Goal: Find contact information: Find contact information

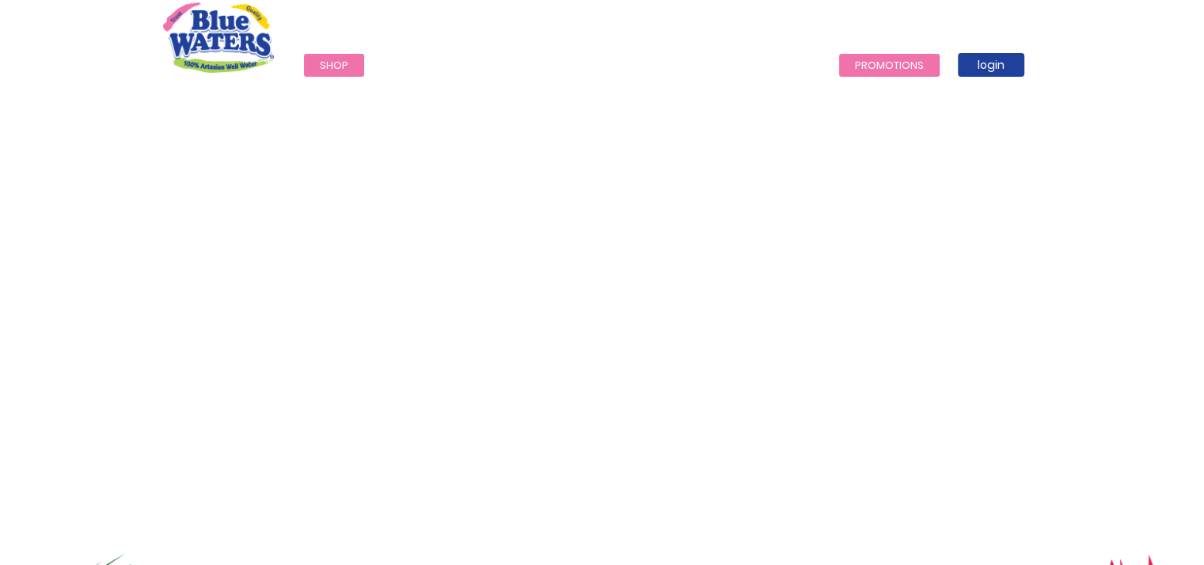
click at [858, 60] on link "Promotions" at bounding box center [889, 65] width 101 height 23
drag, startPoint x: 0, startPoint y: 0, endPoint x: 831, endPoint y: 76, distance: 834.8
click at [839, 76] on link "Promotions" at bounding box center [889, 65] width 101 height 23
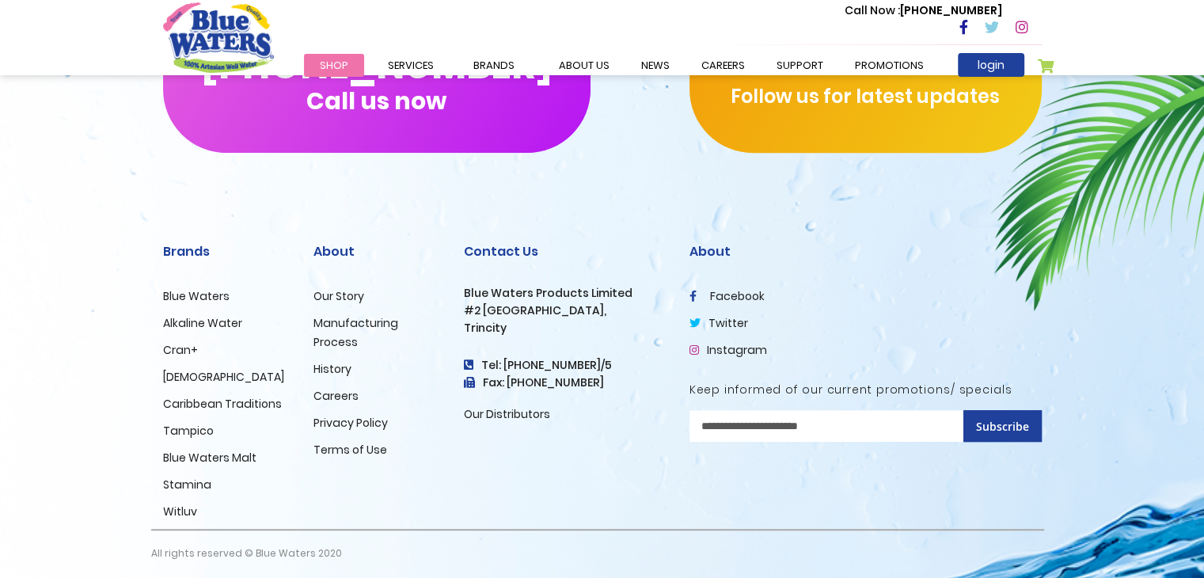
scroll to position [797, 0]
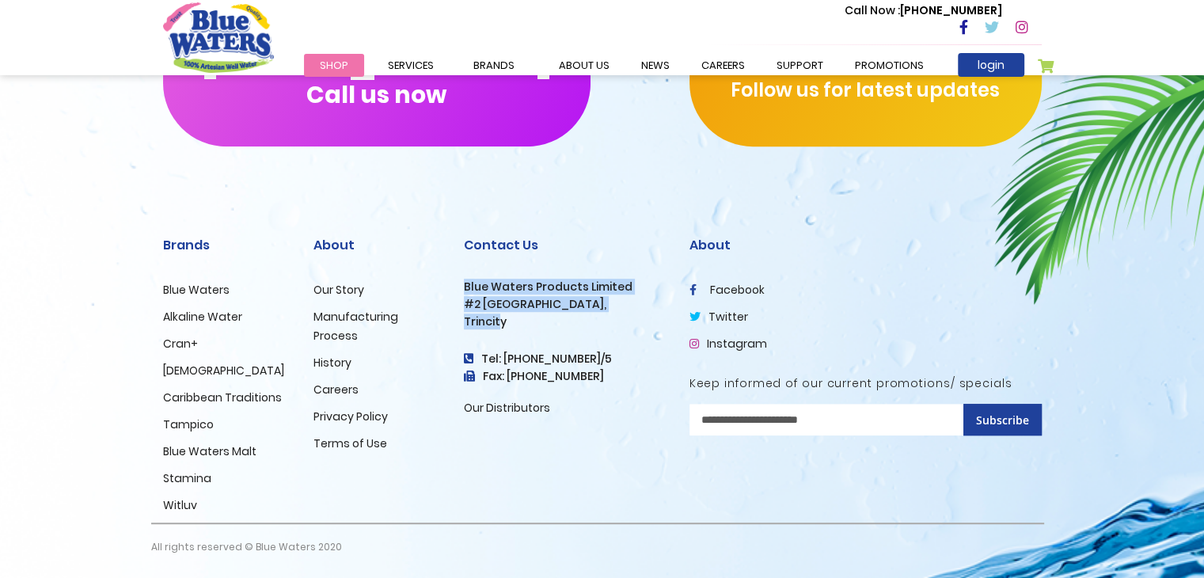
drag, startPoint x: 498, startPoint y: 320, endPoint x: 462, endPoint y: 289, distance: 47.1
click at [464, 289] on div "Contact Us Blue Waters Products Limited #2 Orange Grove Estate, Trincity Tel: (…" at bounding box center [565, 328] width 202 height 180
click at [472, 288] on h3 "Blue Waters Products Limited" at bounding box center [565, 286] width 202 height 13
drag, startPoint x: 516, startPoint y: 330, endPoint x: 461, endPoint y: 302, distance: 62.3
click at [461, 302] on div "Contact Us Blue Waters Products Limited #2 Orange Grove Estate, Trincity Tel: (…" at bounding box center [565, 366] width 226 height 313
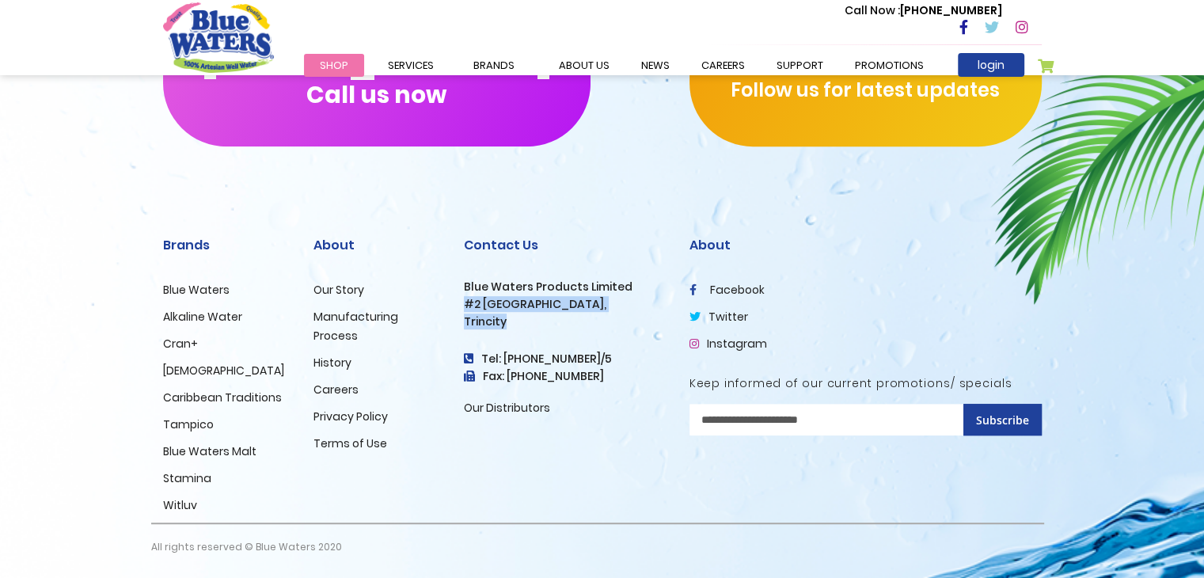
copy div "#2 Orange Grove Estate, Trincity"
click at [576, 432] on div "Contact Us Blue Waters Products Limited #2 Orange Grove Estate, Trincity Tel: (…" at bounding box center [565, 366] width 226 height 313
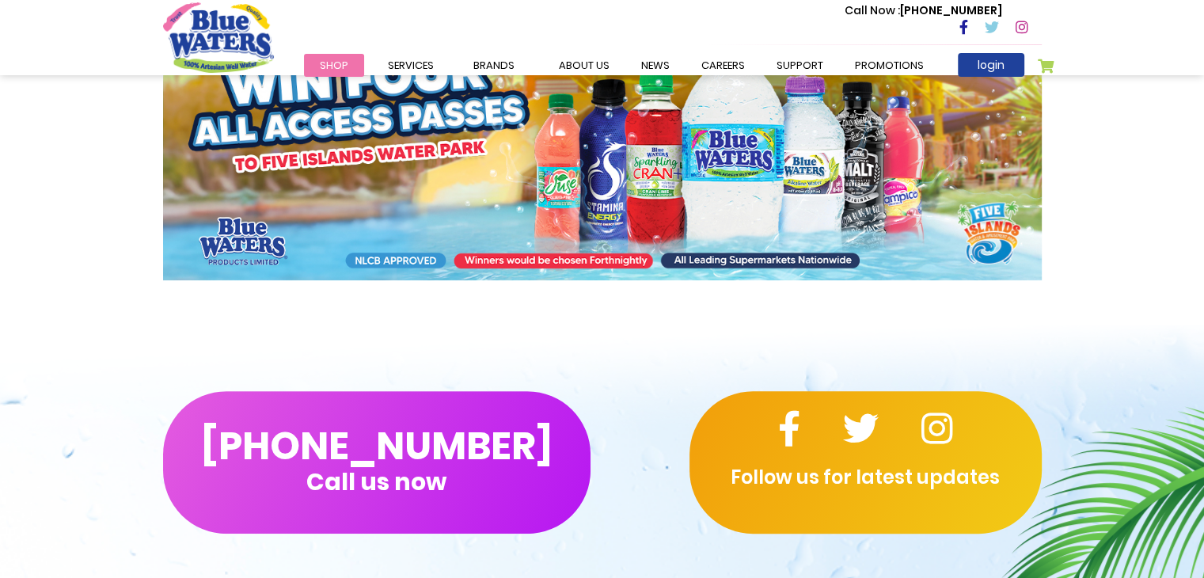
scroll to position [390, 0]
